Goal: Find specific page/section: Find specific page/section

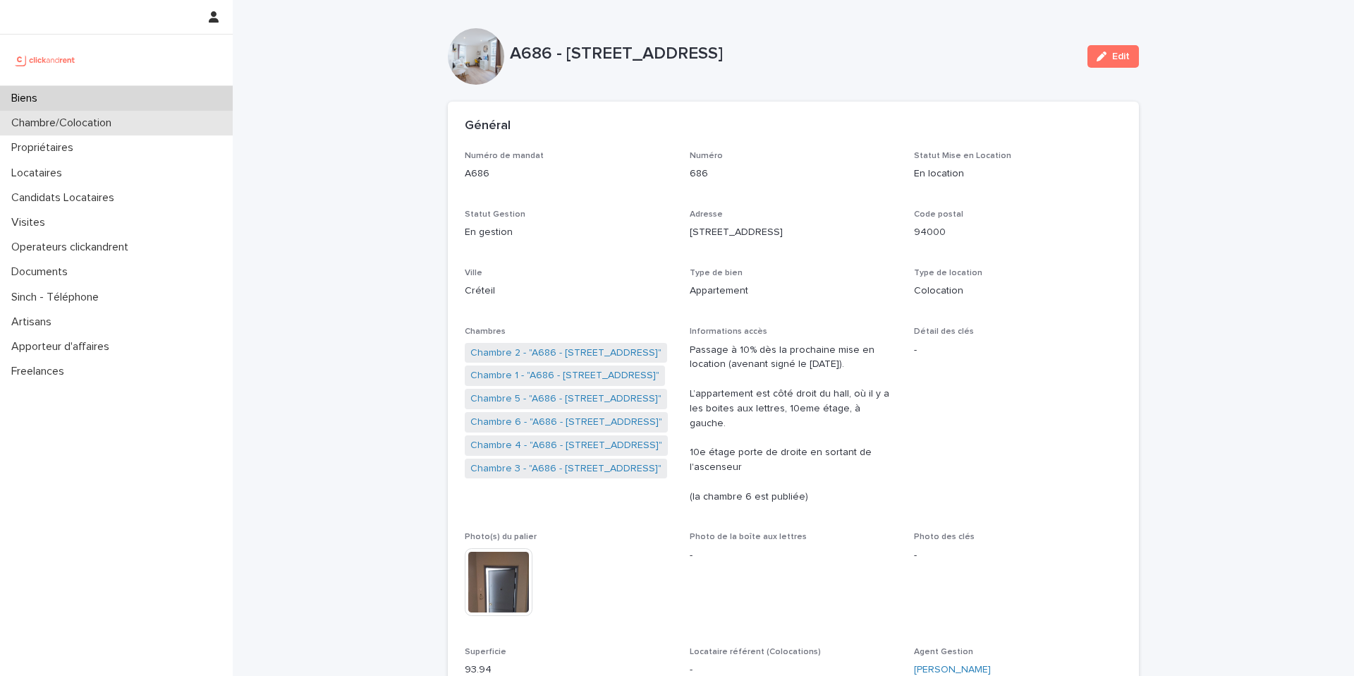
click at [182, 123] on div "Chambre/Colocation" at bounding box center [116, 123] width 233 height 25
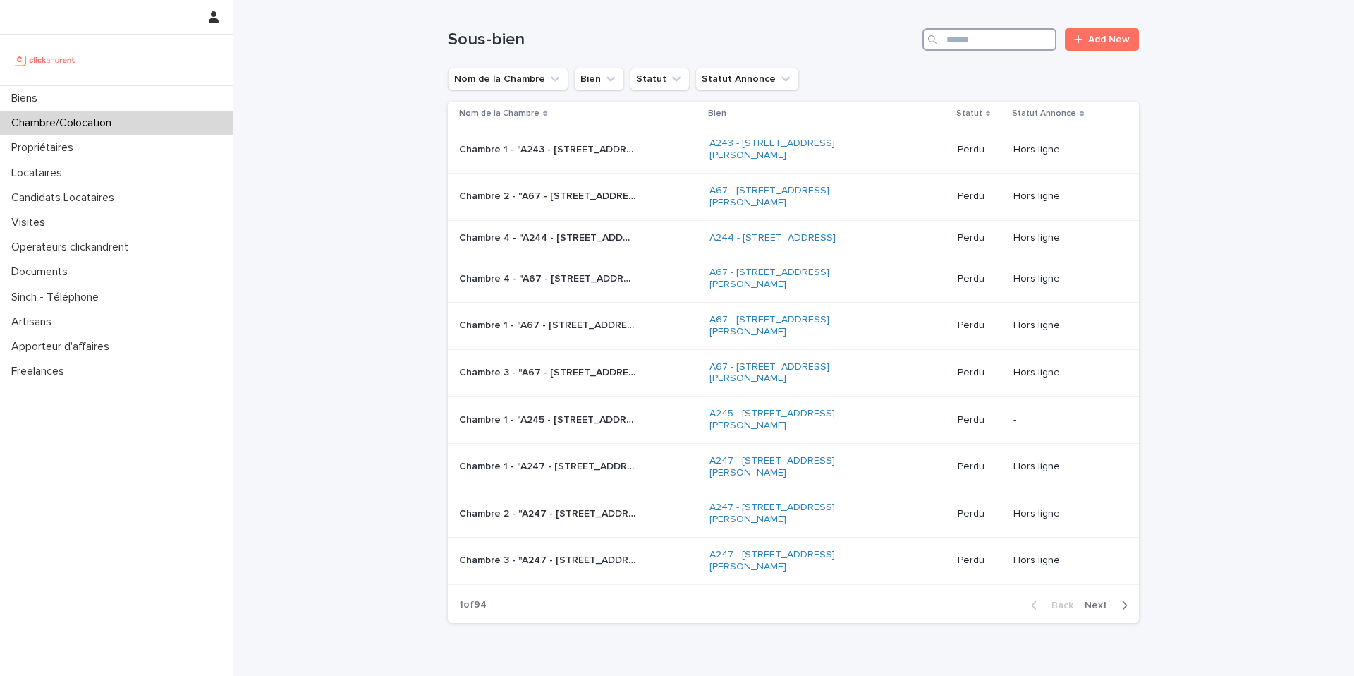
click at [988, 38] on input "Search" at bounding box center [990, 39] width 134 height 23
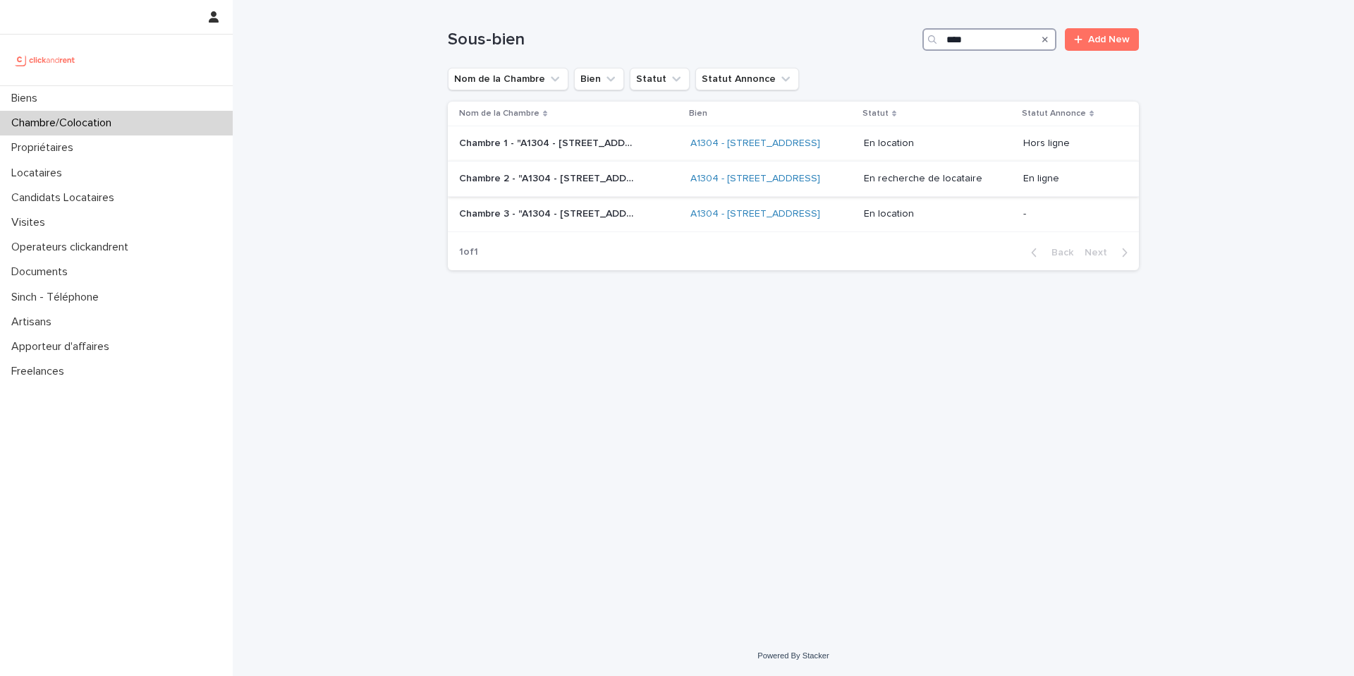
type input "****"
click at [599, 185] on p "Chambre 2 - "A1304 - [STREET_ADDRESS]"" at bounding box center [548, 177] width 179 height 15
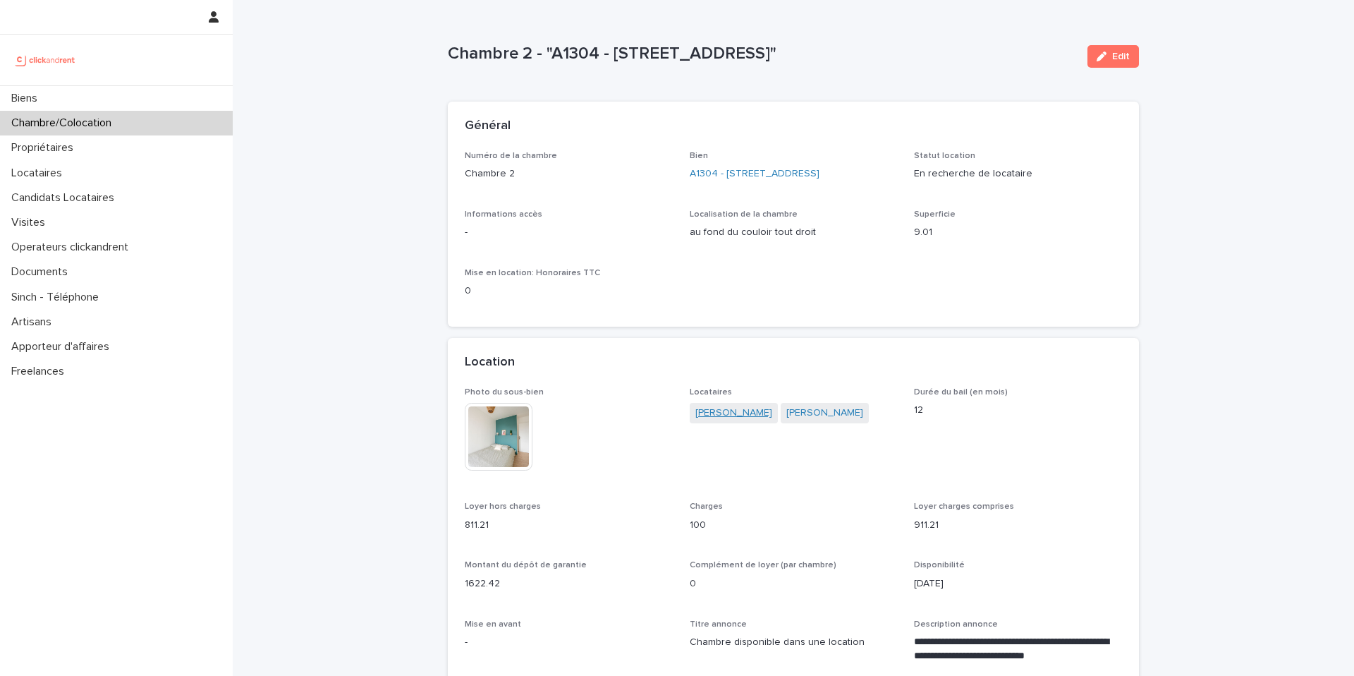
click at [742, 415] on link "[PERSON_NAME]" at bounding box center [733, 413] width 77 height 15
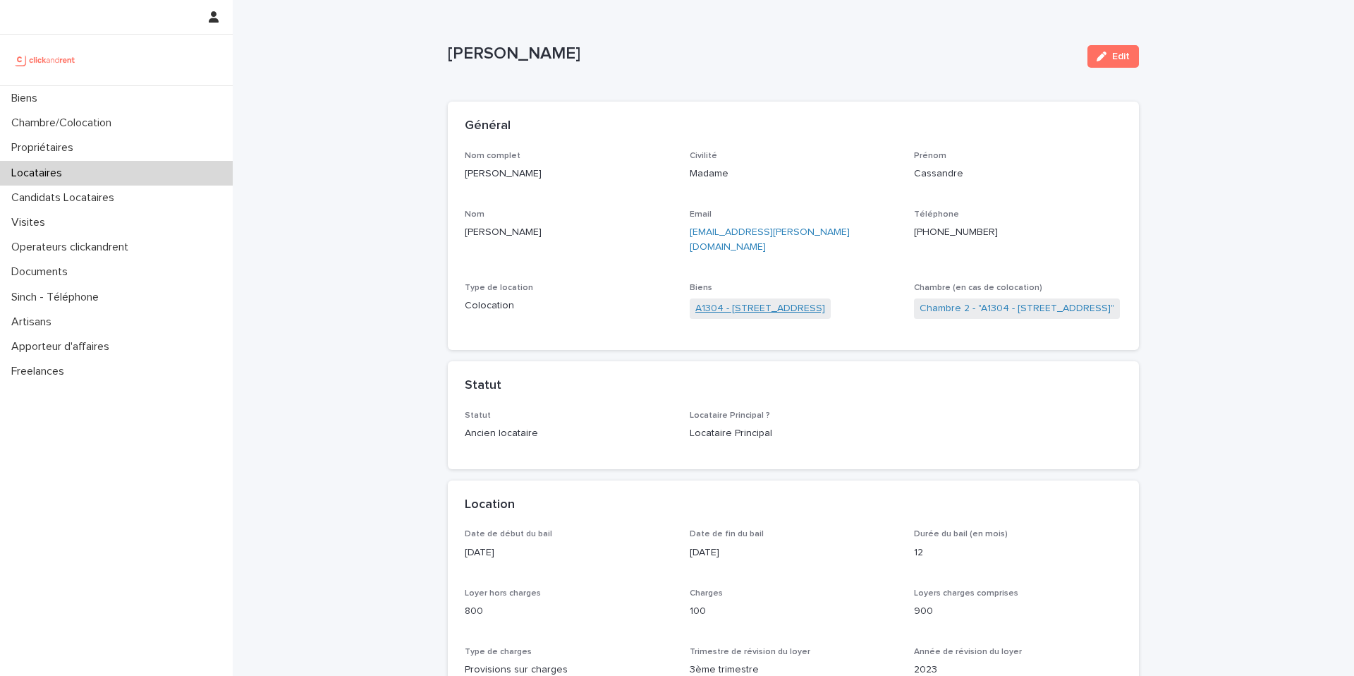
click at [818, 301] on link "A1304 - [STREET_ADDRESS]" at bounding box center [760, 308] width 130 height 15
